Goal: Register for event/course

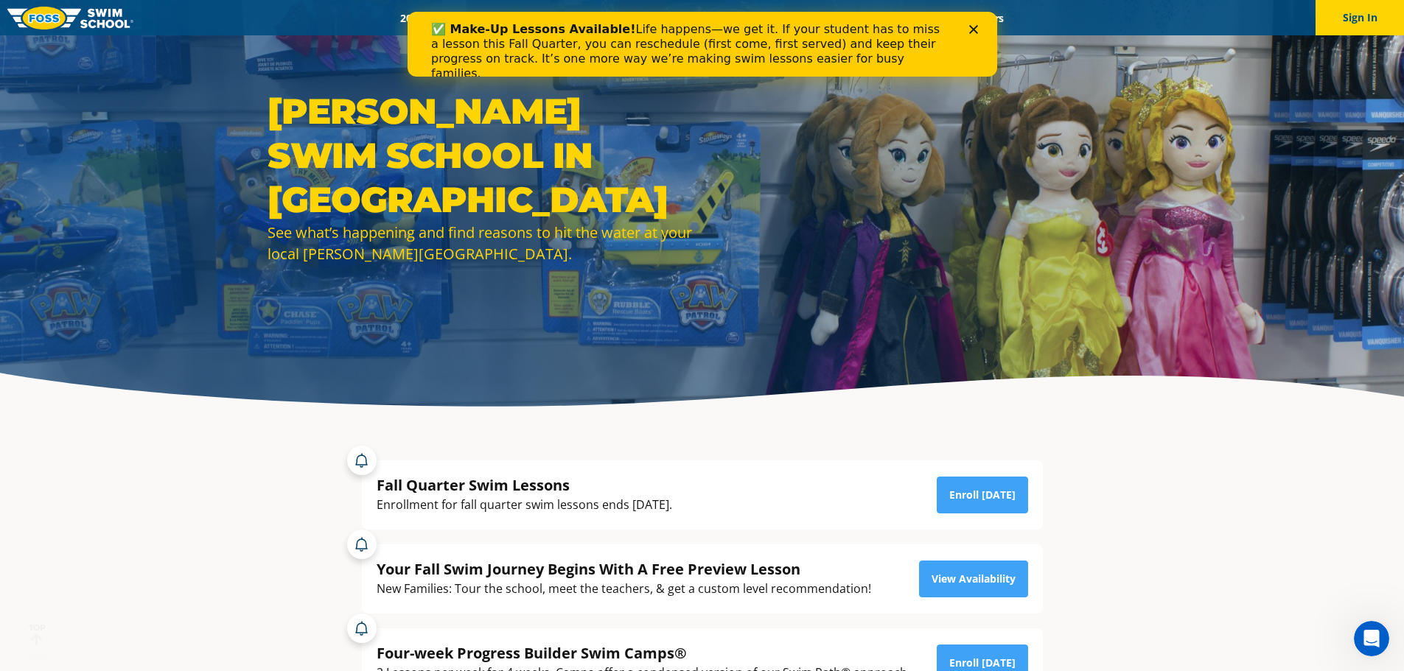
scroll to position [74, 0]
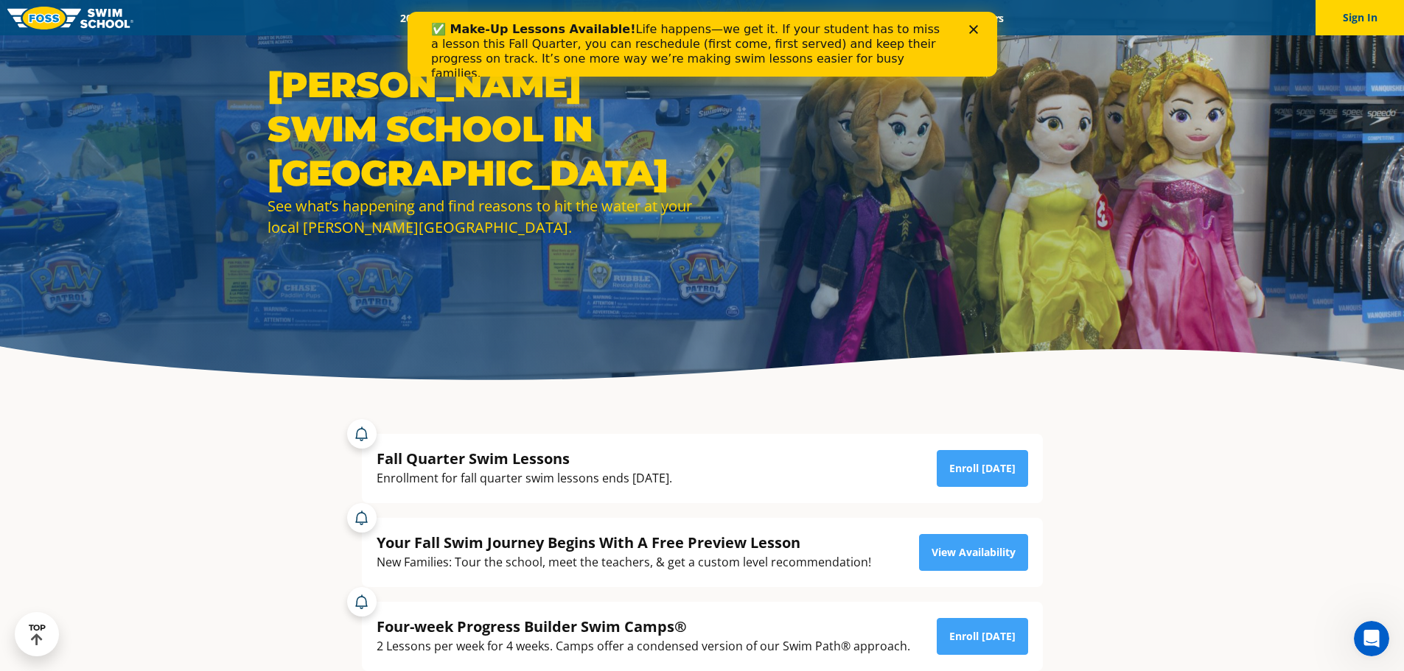
click at [974, 28] on polygon "Close" at bounding box center [972, 29] width 9 height 9
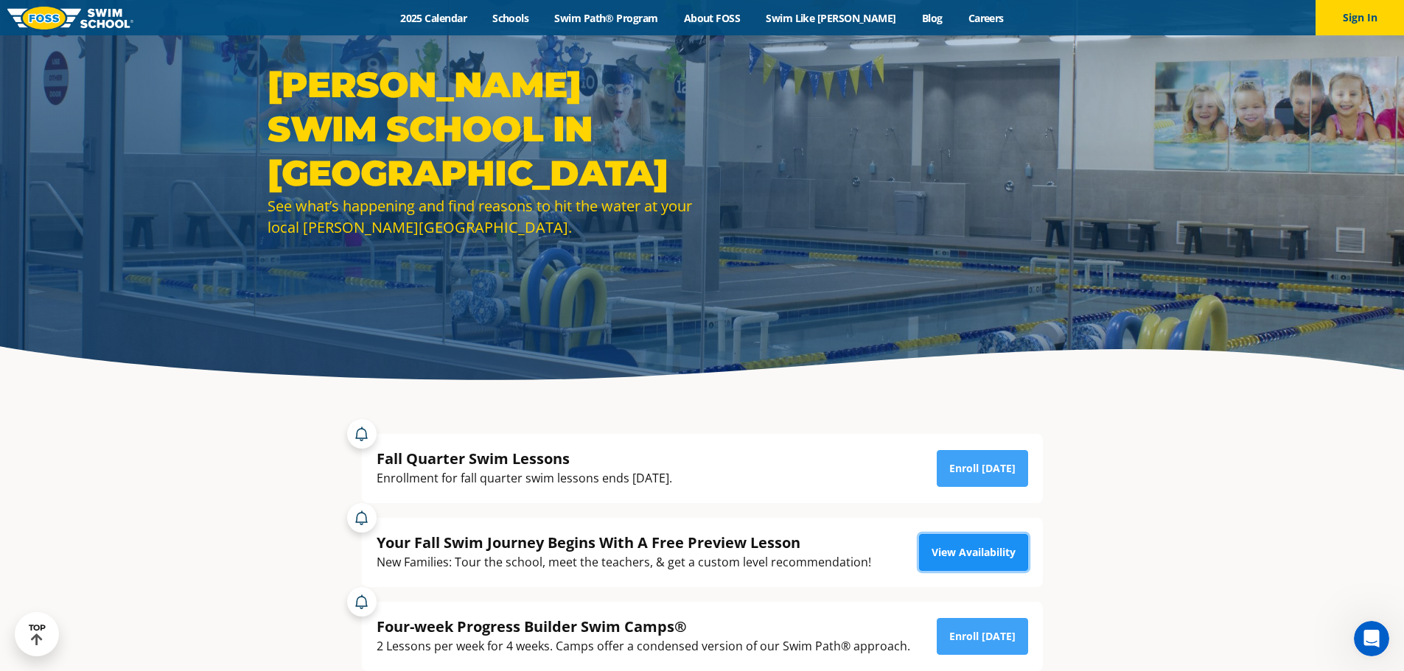
click at [1002, 547] on link "View Availability" at bounding box center [973, 552] width 109 height 37
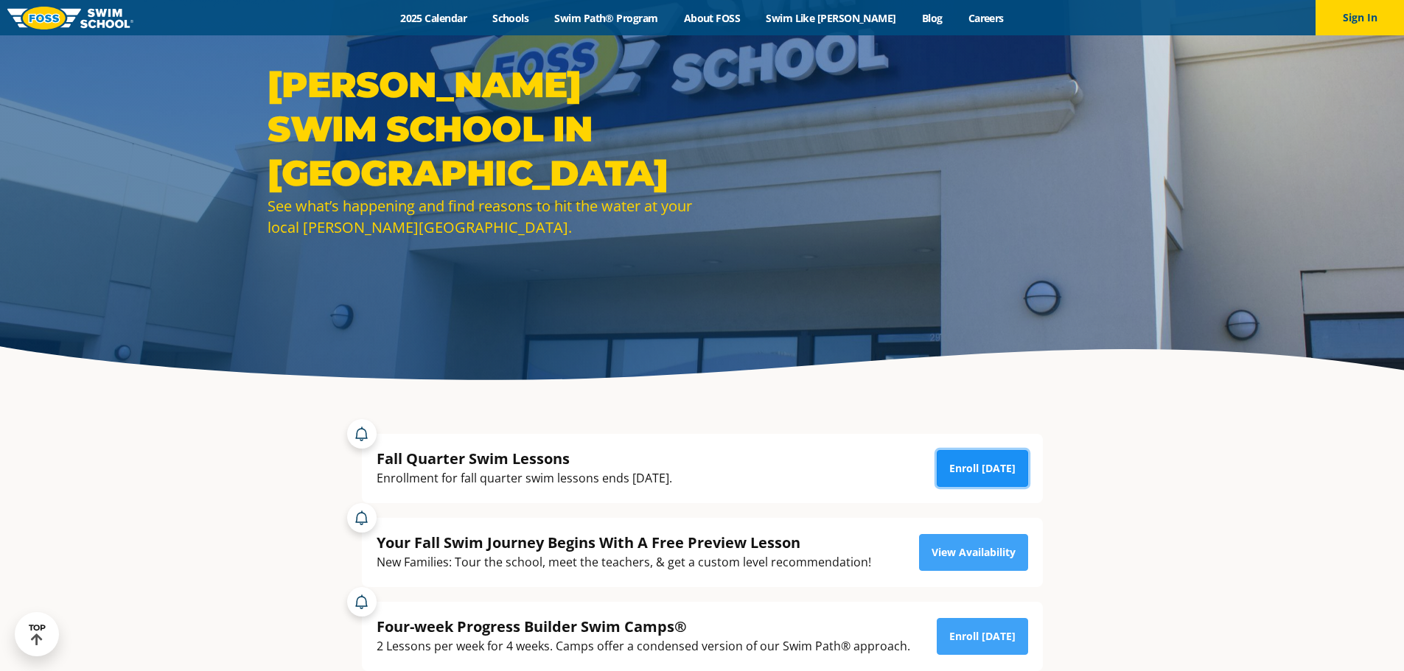
click at [980, 467] on link "Enroll Today" at bounding box center [982, 468] width 91 height 37
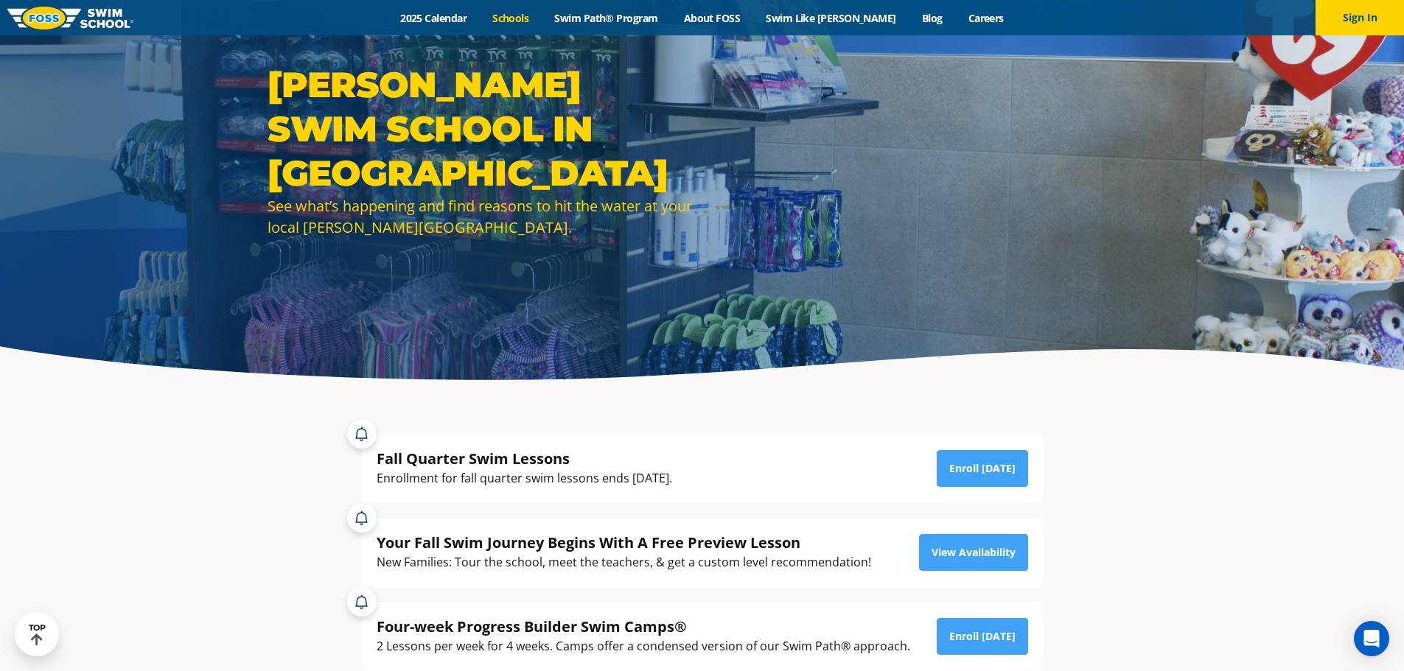
click at [527, 13] on link "Schools" at bounding box center [511, 18] width 62 height 14
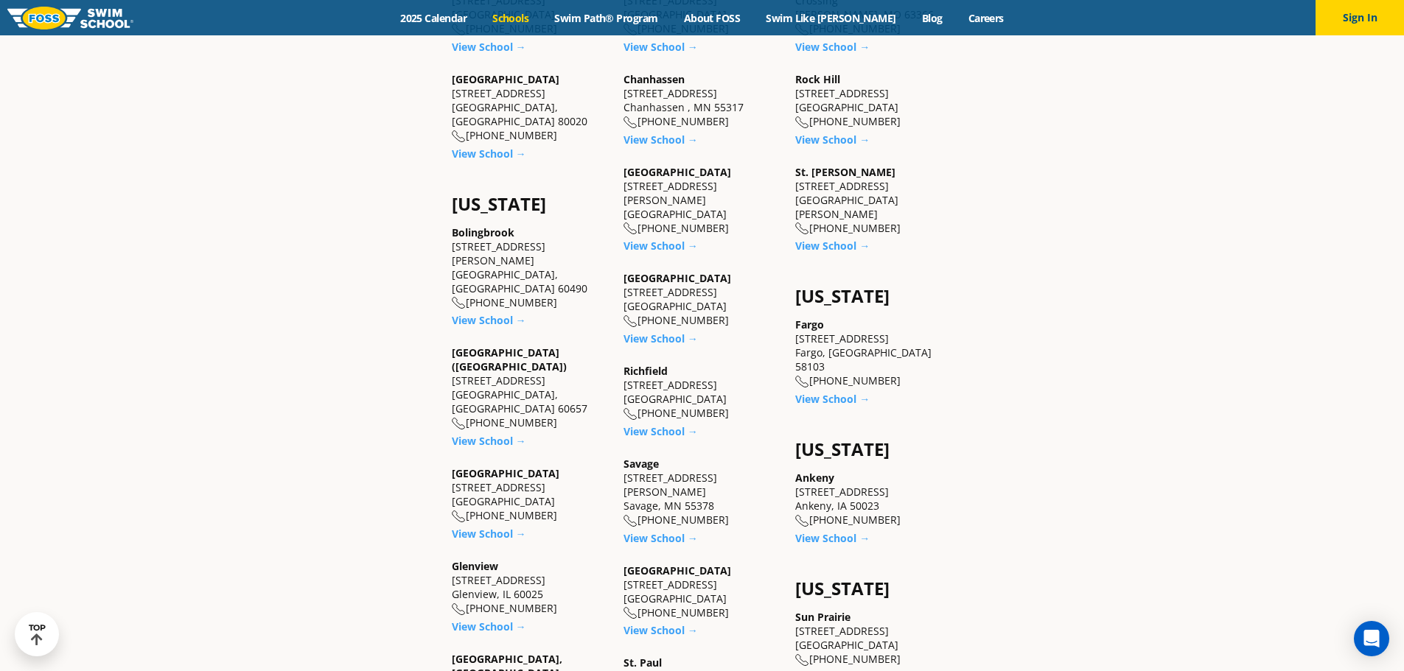
scroll to position [958, 0]
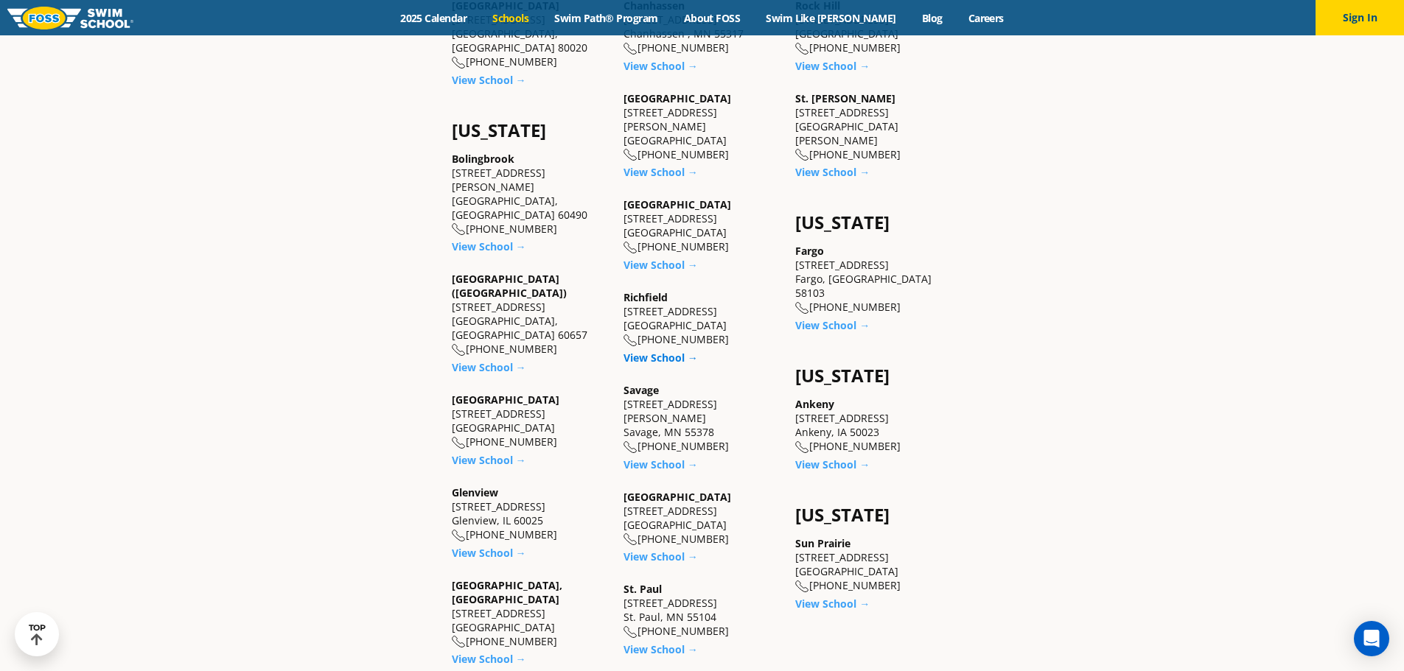
click at [669, 351] on link "View School →" at bounding box center [661, 358] width 74 height 14
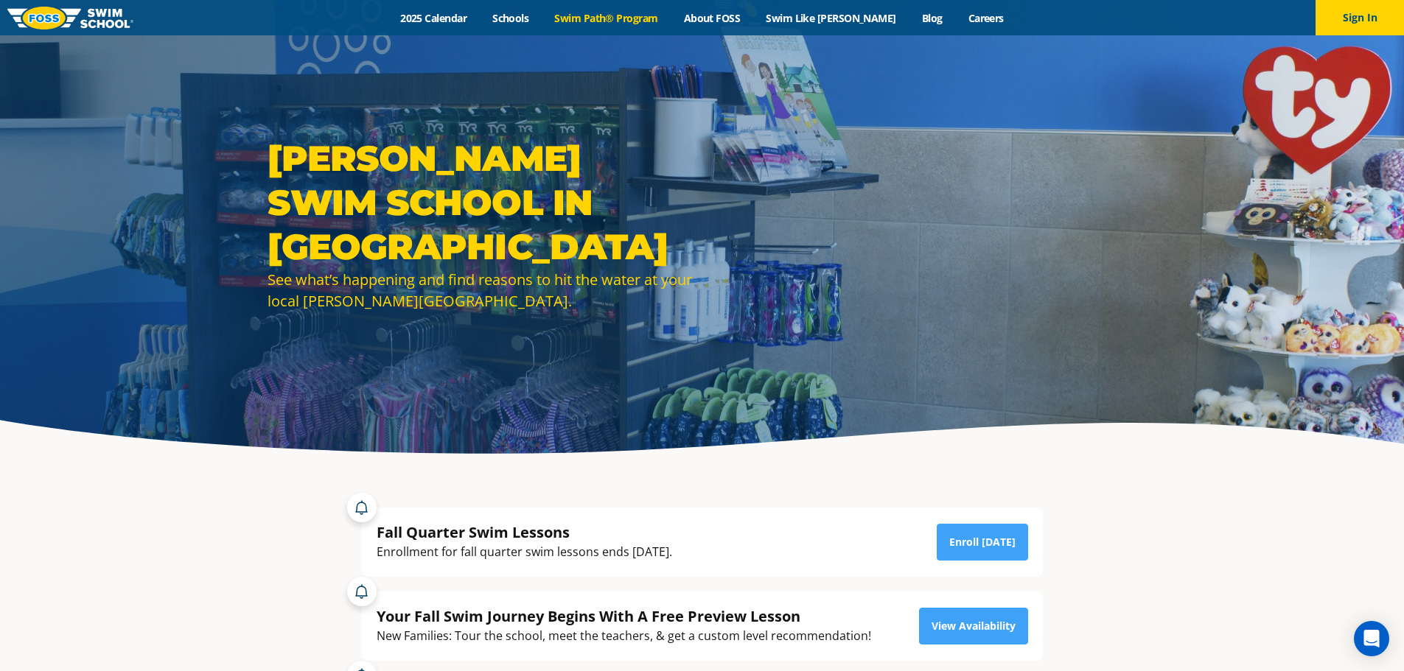
click at [636, 14] on link "Swim Path® Program" at bounding box center [606, 18] width 129 height 14
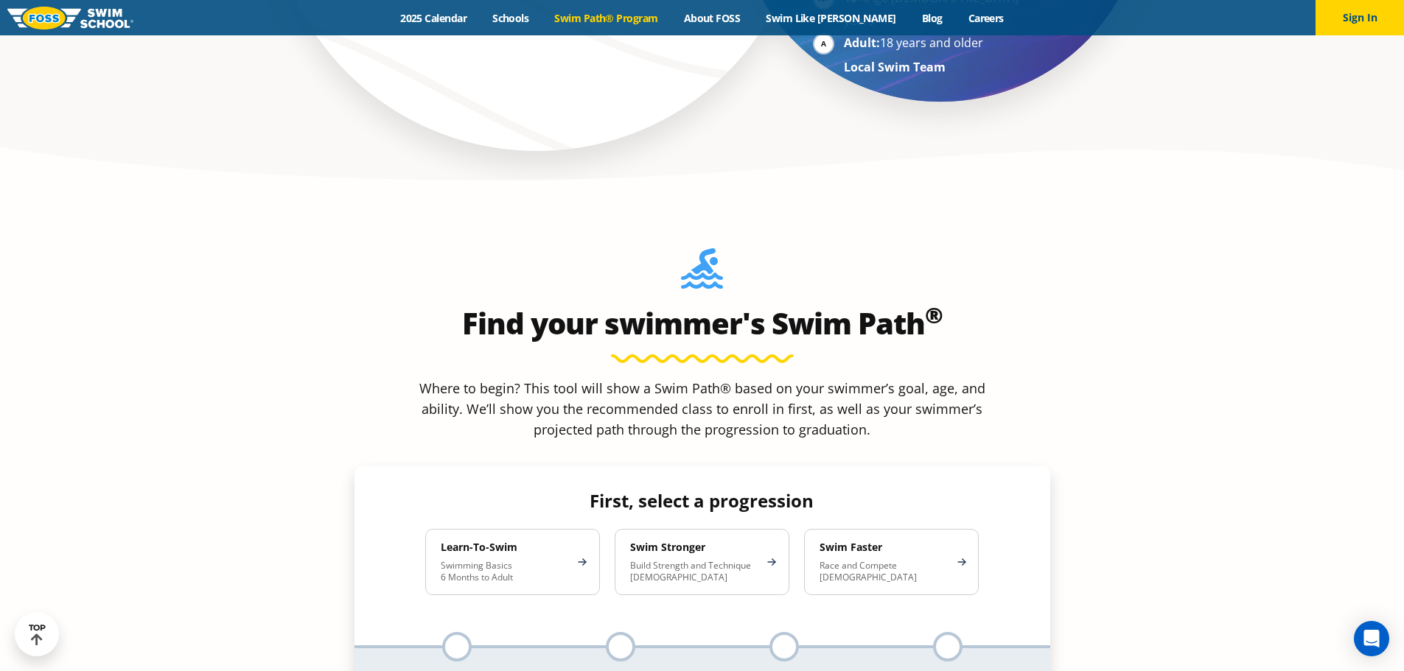
scroll to position [1253, 0]
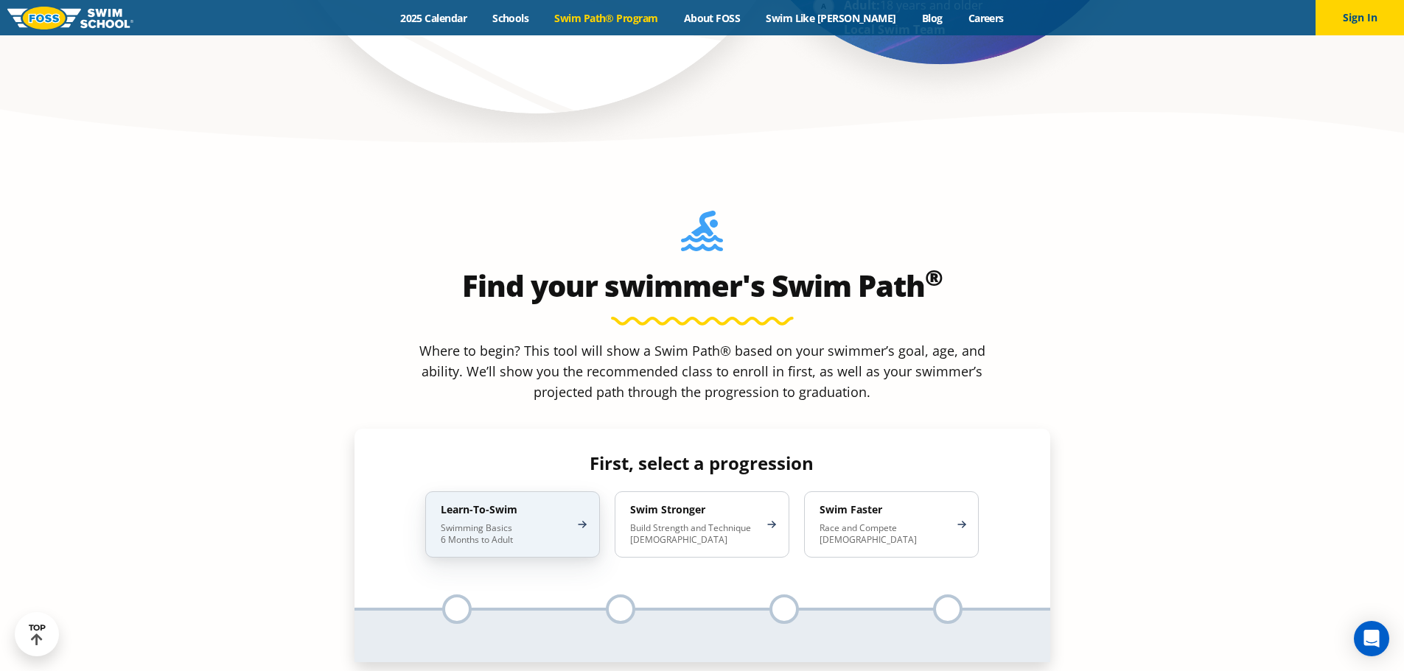
click at [489, 523] on p "Swimming Basics 6 Months to Adult" at bounding box center [505, 535] width 129 height 24
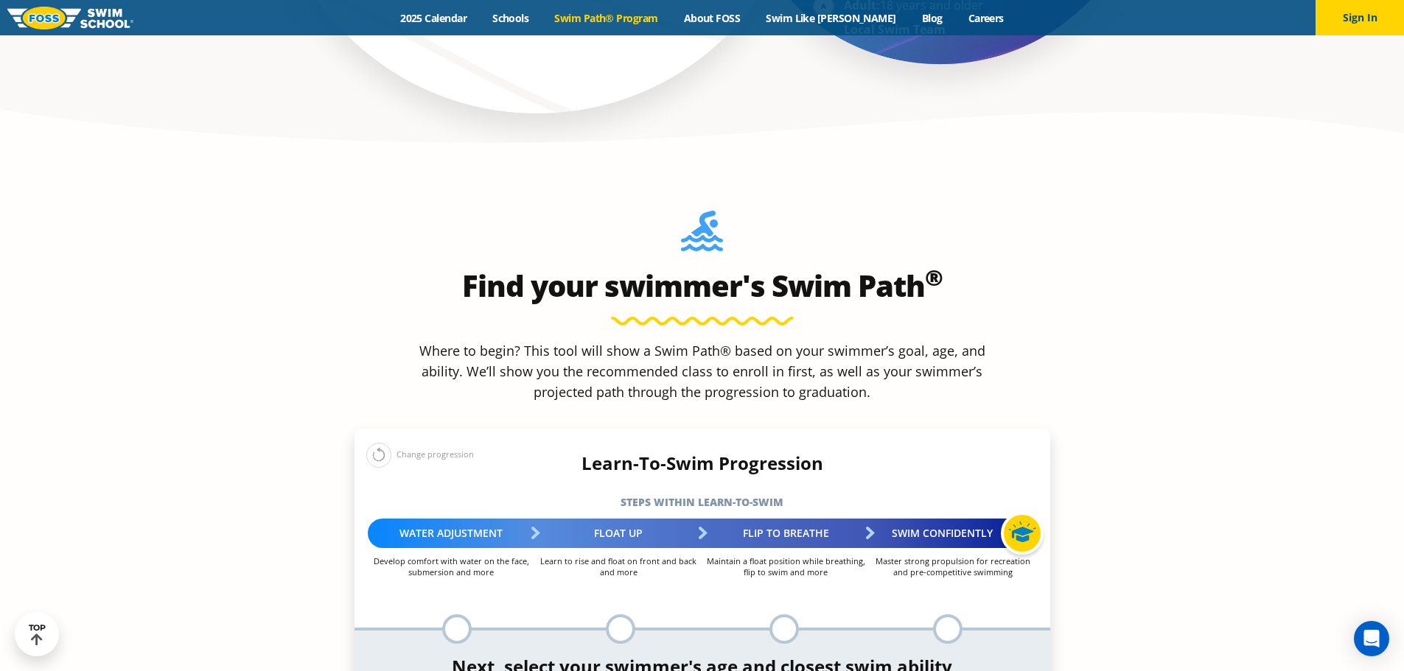
scroll to position [1327, 0]
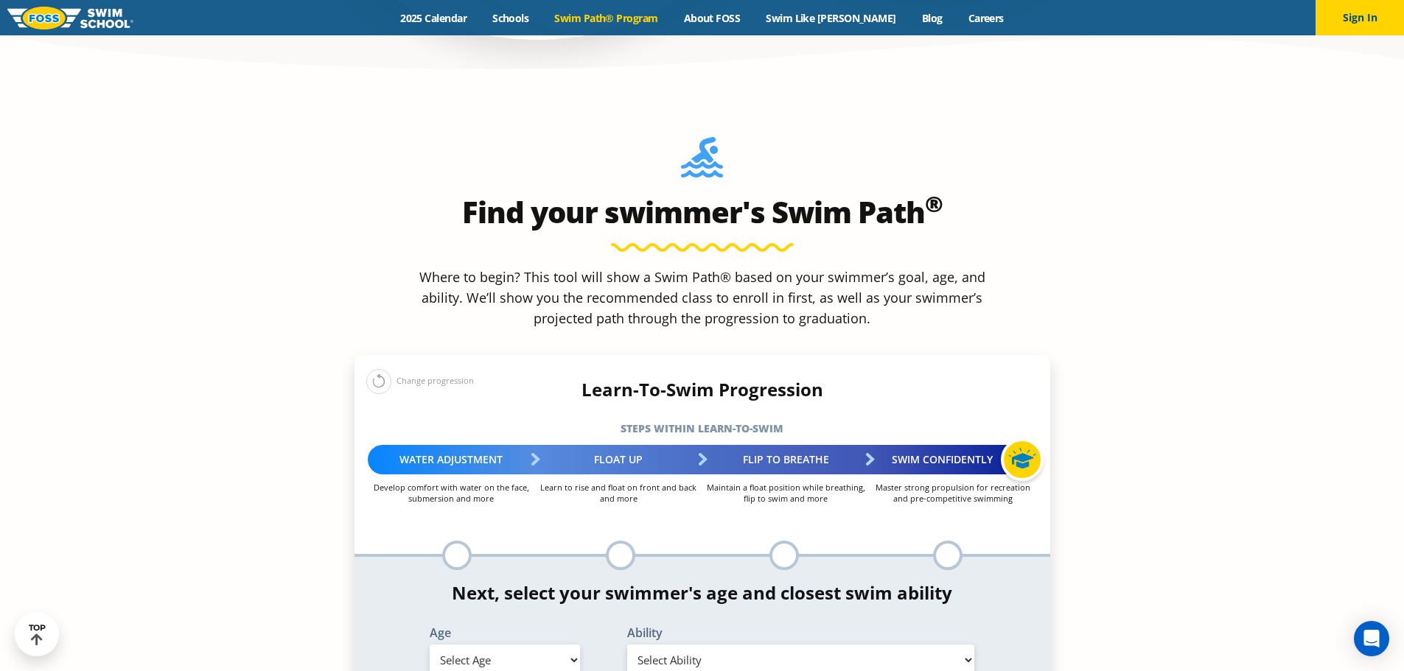
click at [540, 645] on select "Select Age 6 months - 1 year 1 year 2 years 3 years 4 years 5 years 6 years 7 y…" at bounding box center [505, 660] width 150 height 31
select select "5-years"
click at [430, 645] on select "Select Age 6 months - 1 year 1 year 2 years 3 years 4 years 5 years 6 years 7 y…" at bounding box center [505, 660] width 150 height 31
click at [720, 645] on select "Select Ability First in-water experience When in the water, reliant on a life j…" at bounding box center [801, 660] width 348 height 31
select select "5-years-first-in-water-experience"
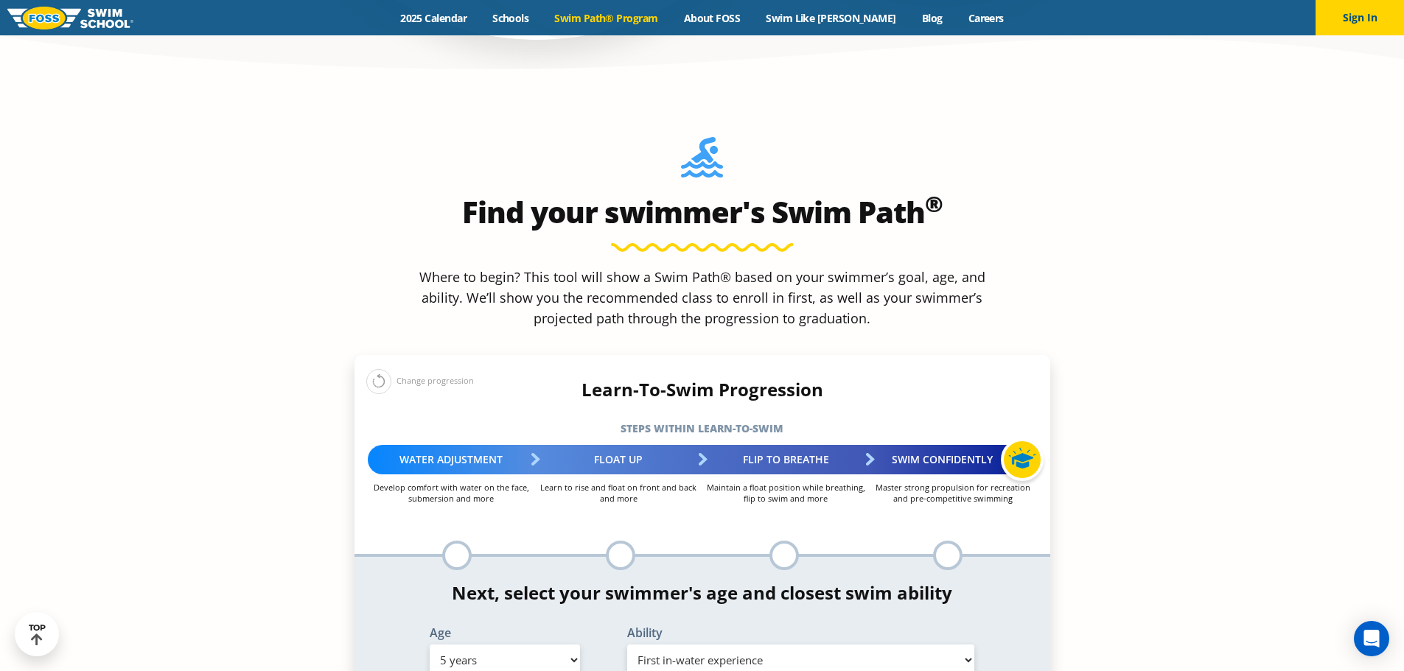
click at [627, 645] on select "Select Ability First in-water experience When in the water, reliant on a life j…" at bounding box center [801, 660] width 348 height 31
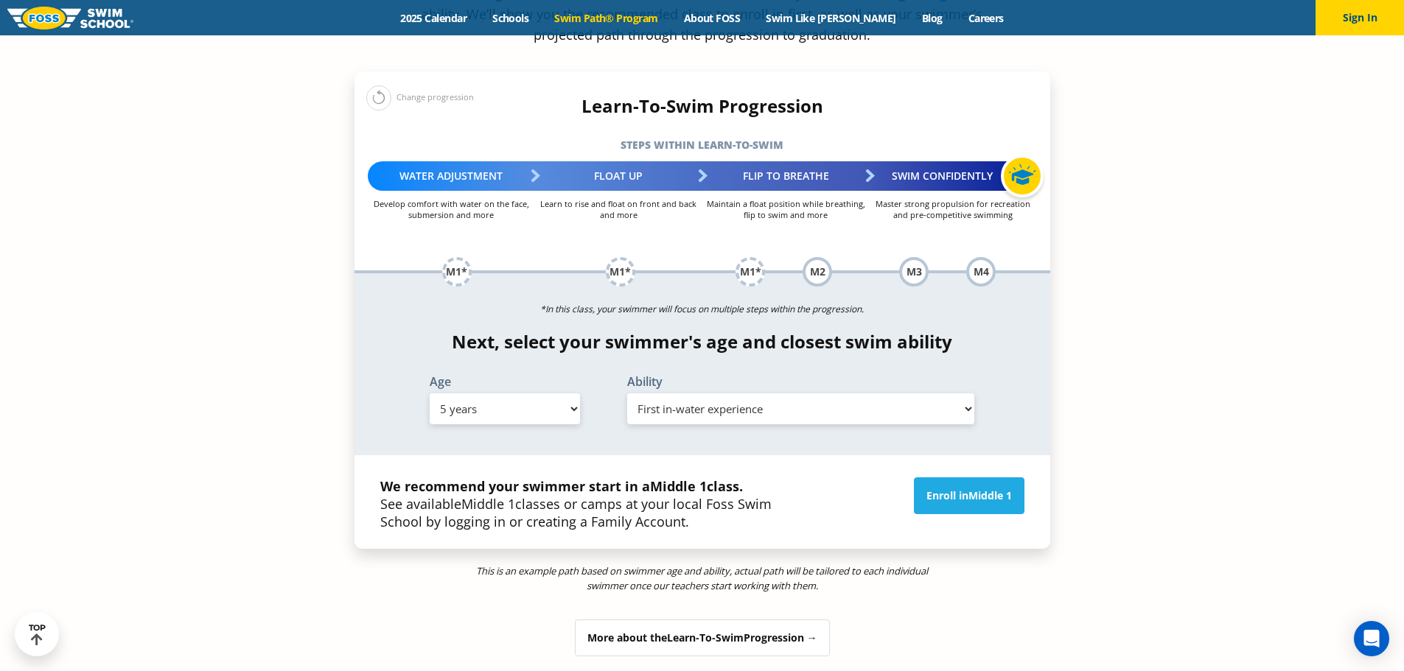
scroll to position [1622, 0]
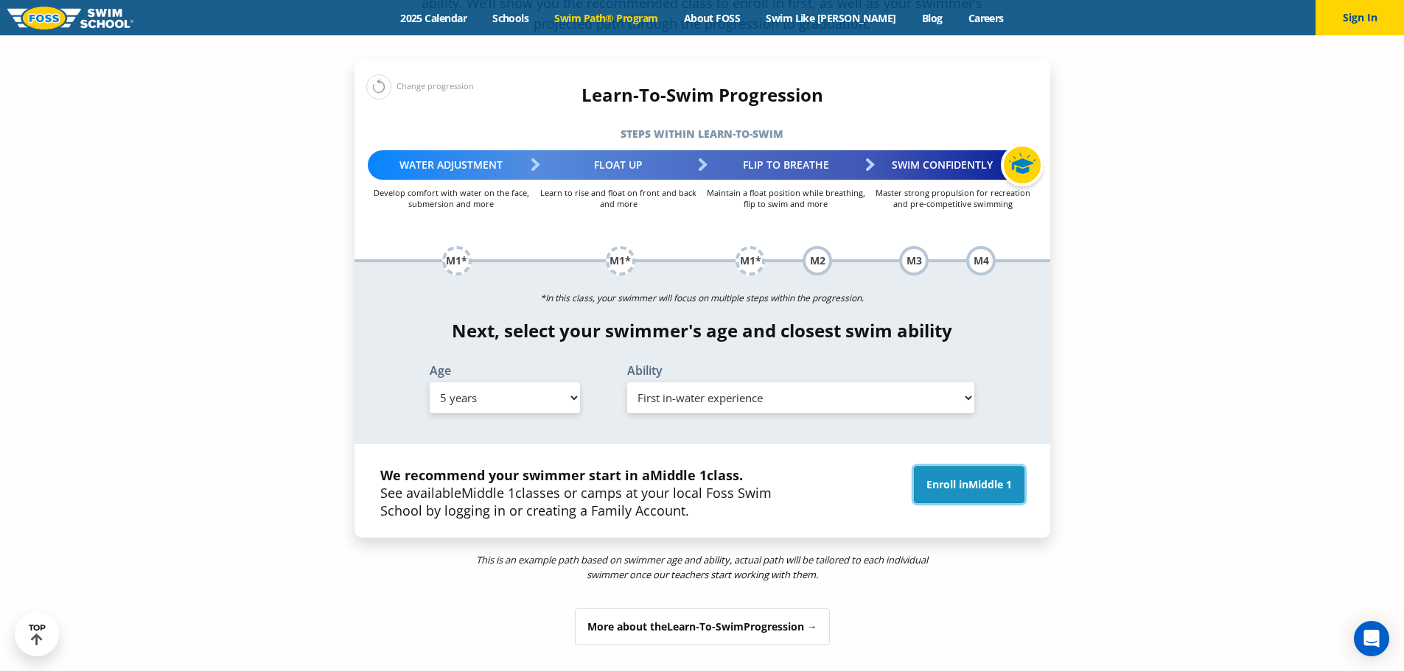
click at [973, 467] on link "Enroll in Middle 1" at bounding box center [969, 485] width 111 height 37
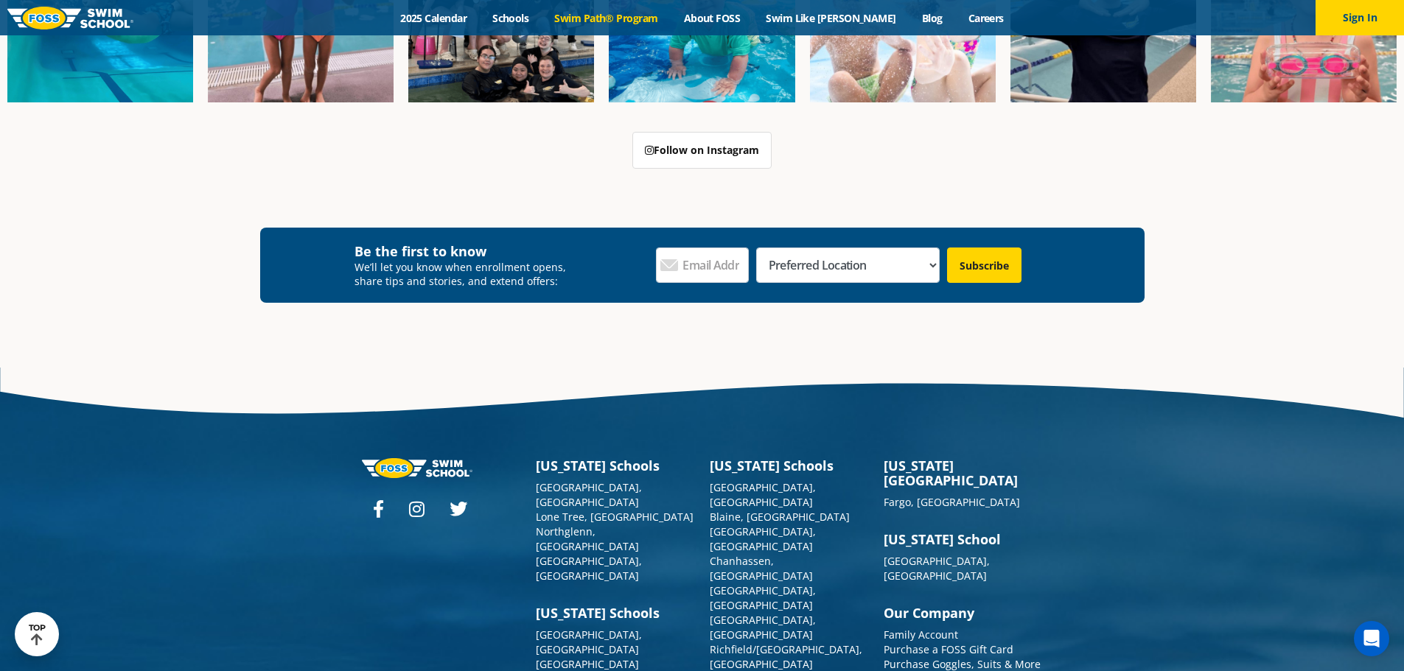
scroll to position [4415, 0]
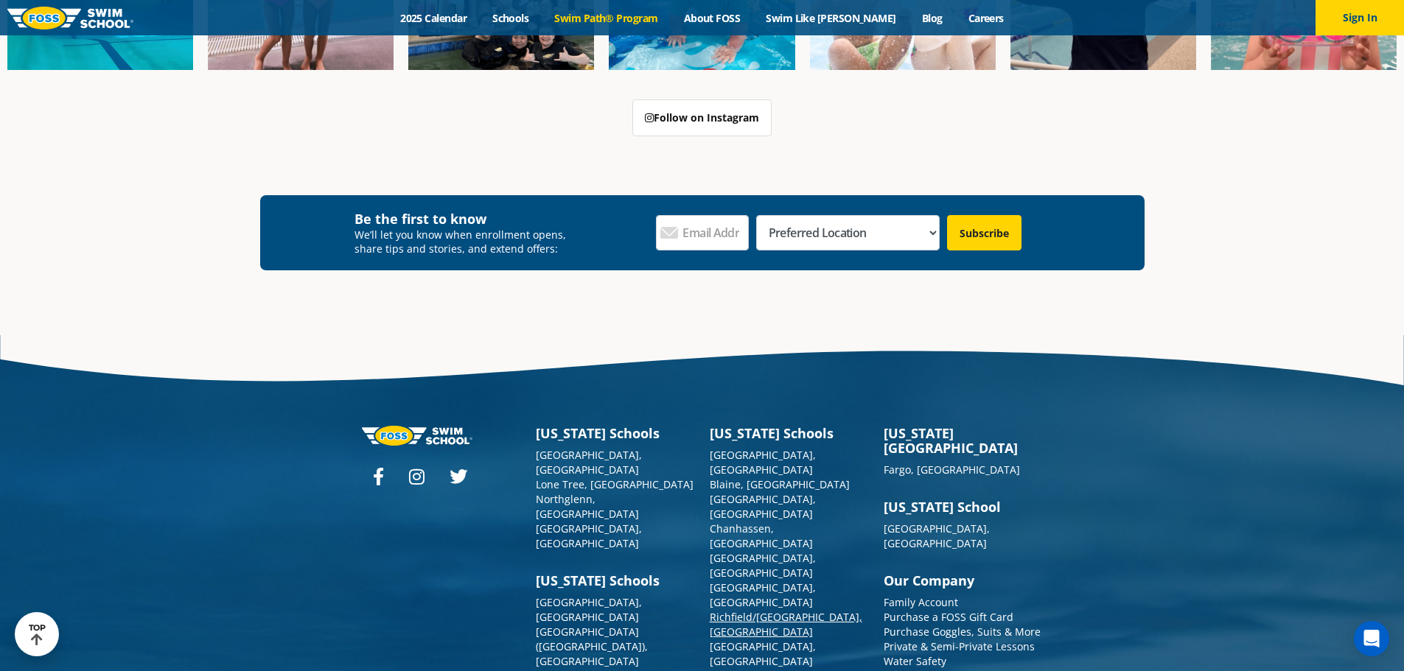
click at [730, 610] on link "Richfield/[GEOGRAPHIC_DATA], [GEOGRAPHIC_DATA]" at bounding box center [786, 624] width 153 height 29
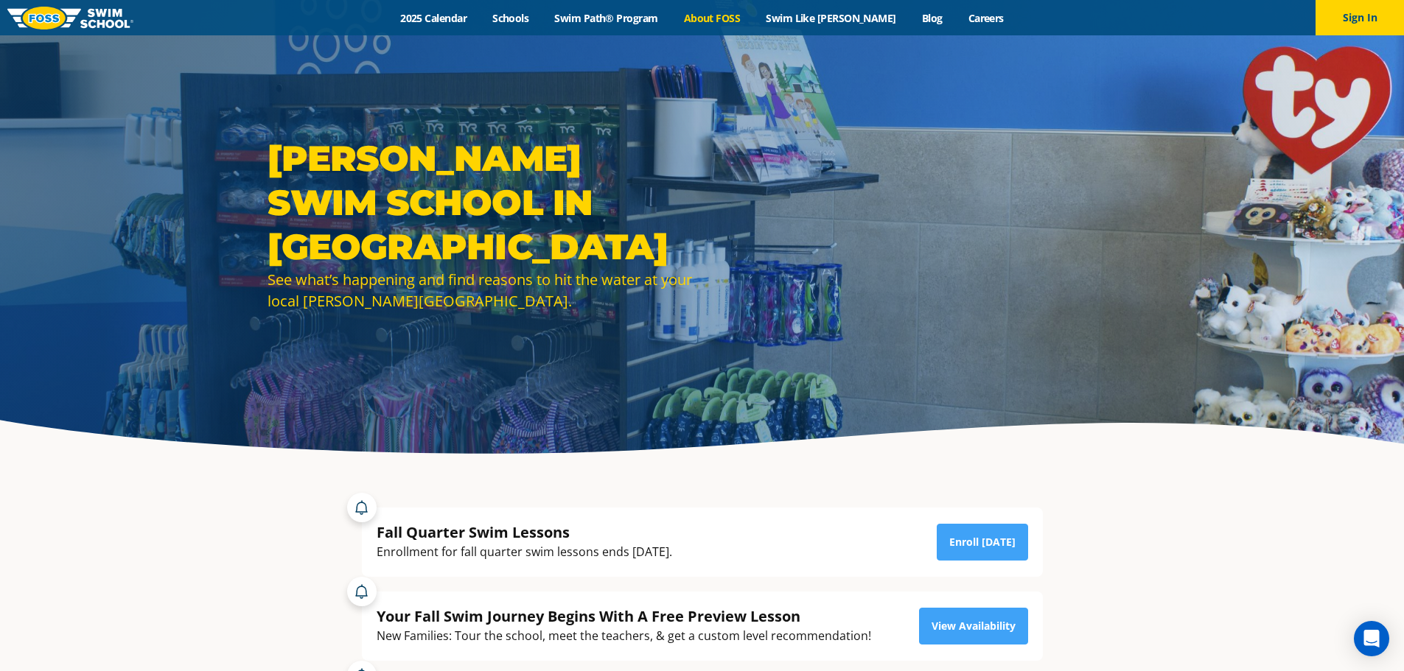
click at [742, 22] on link "About FOSS" at bounding box center [712, 18] width 83 height 14
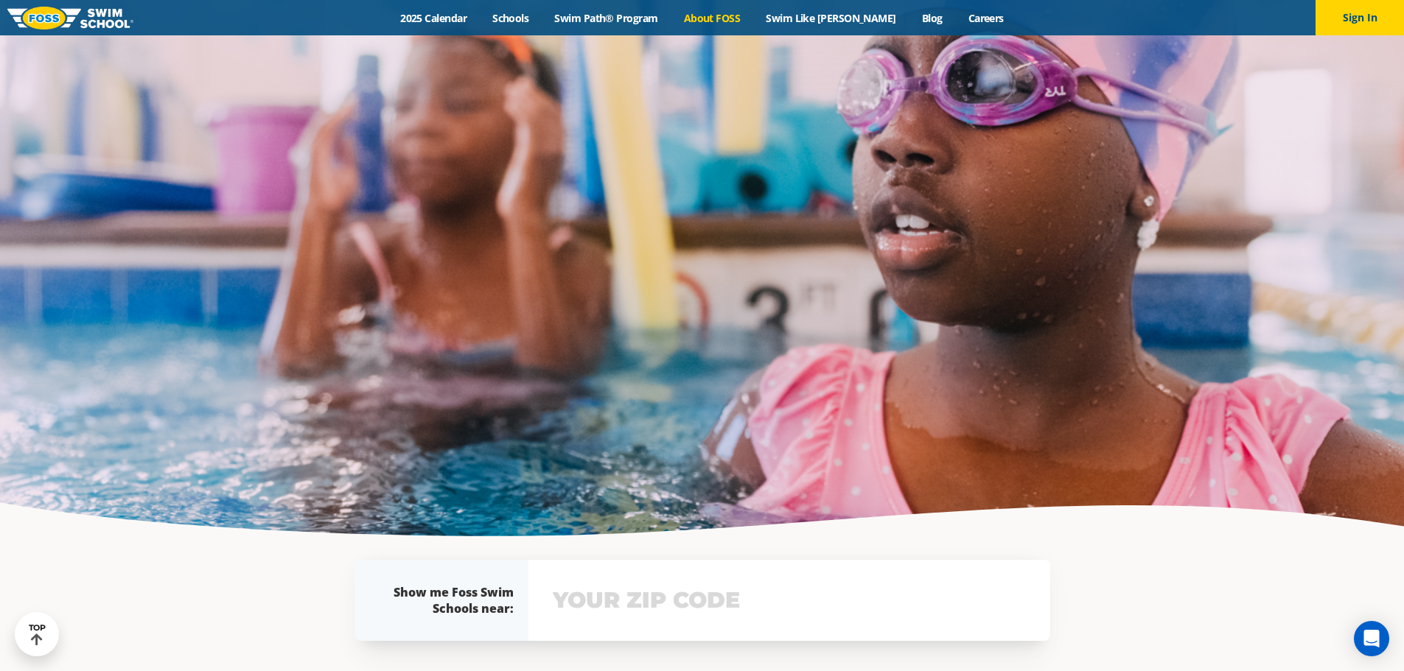
scroll to position [2978, 0]
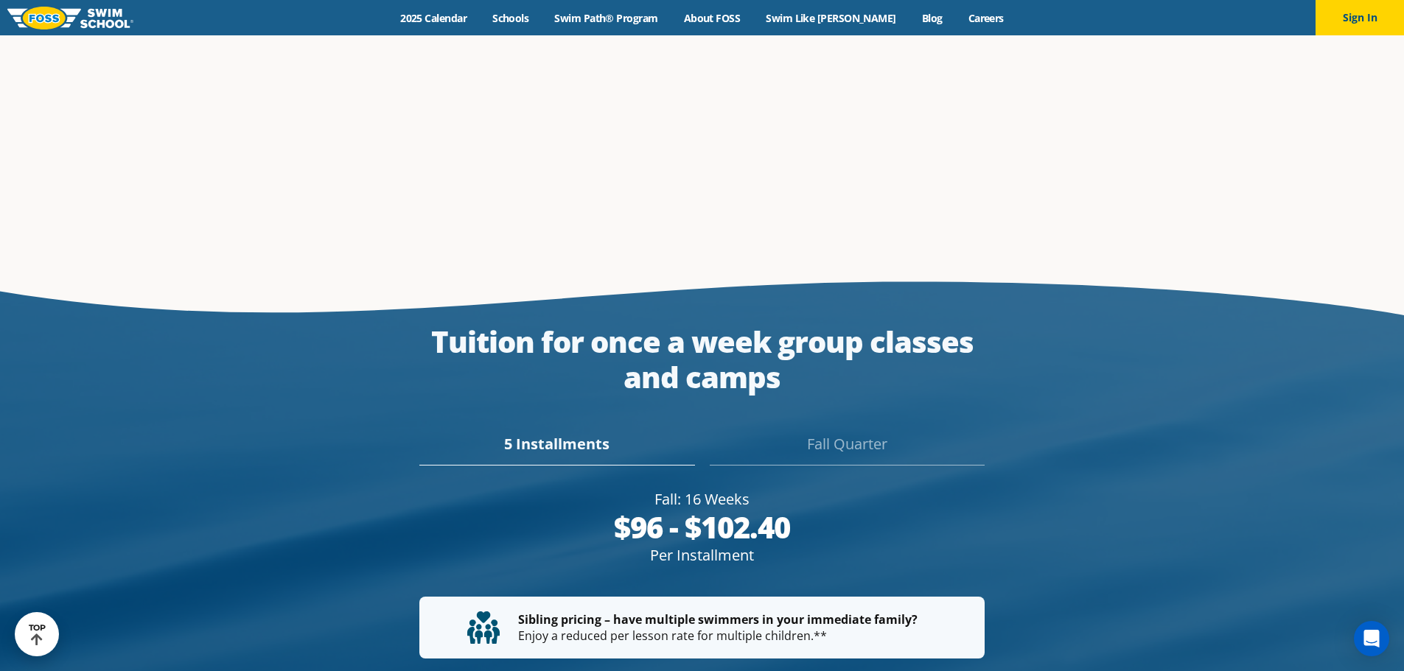
scroll to position [2633, 0]
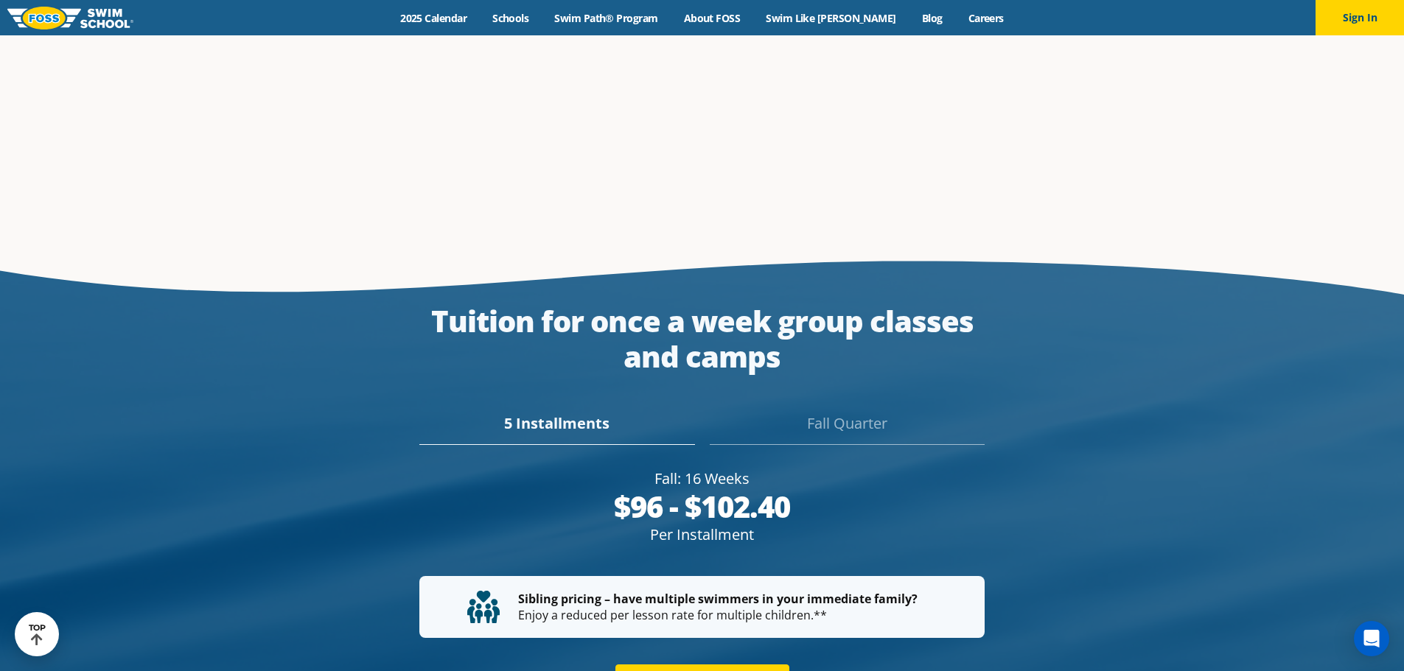
click at [819, 413] on div "Fall Quarter" at bounding box center [847, 429] width 275 height 32
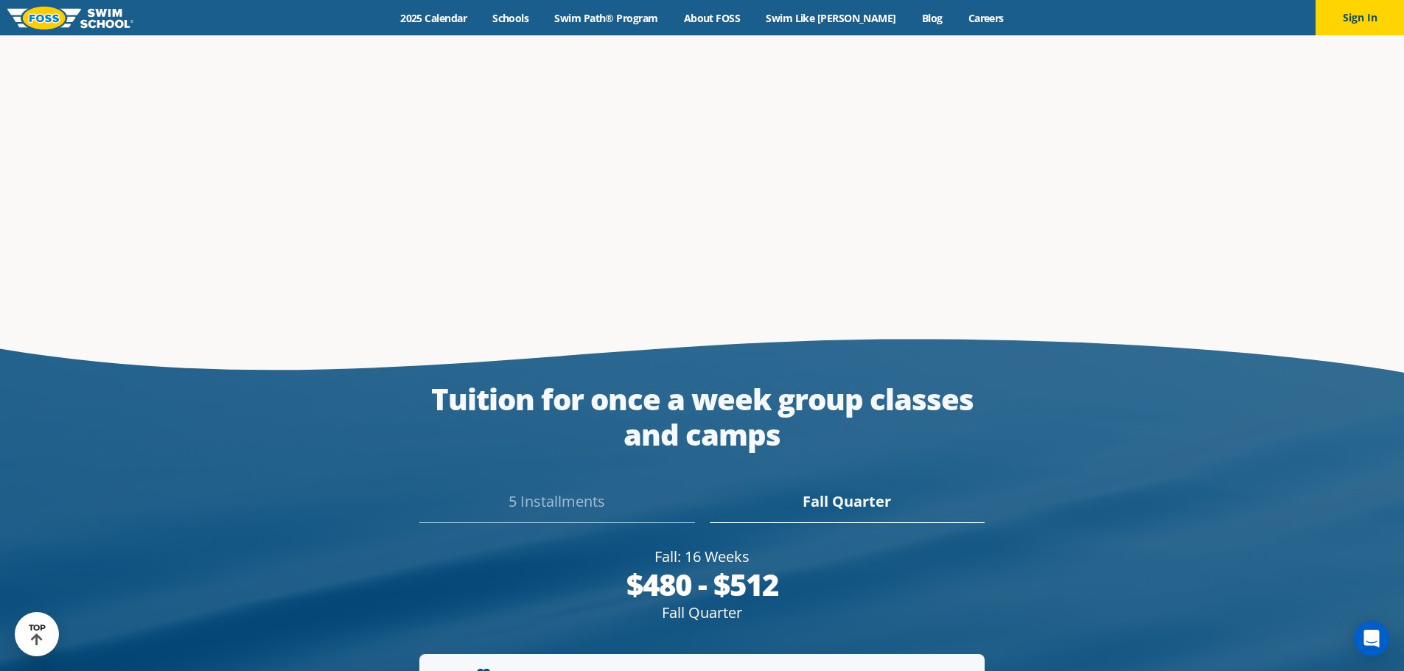
scroll to position [2465, 0]
